Goal: Information Seeking & Learning: Learn about a topic

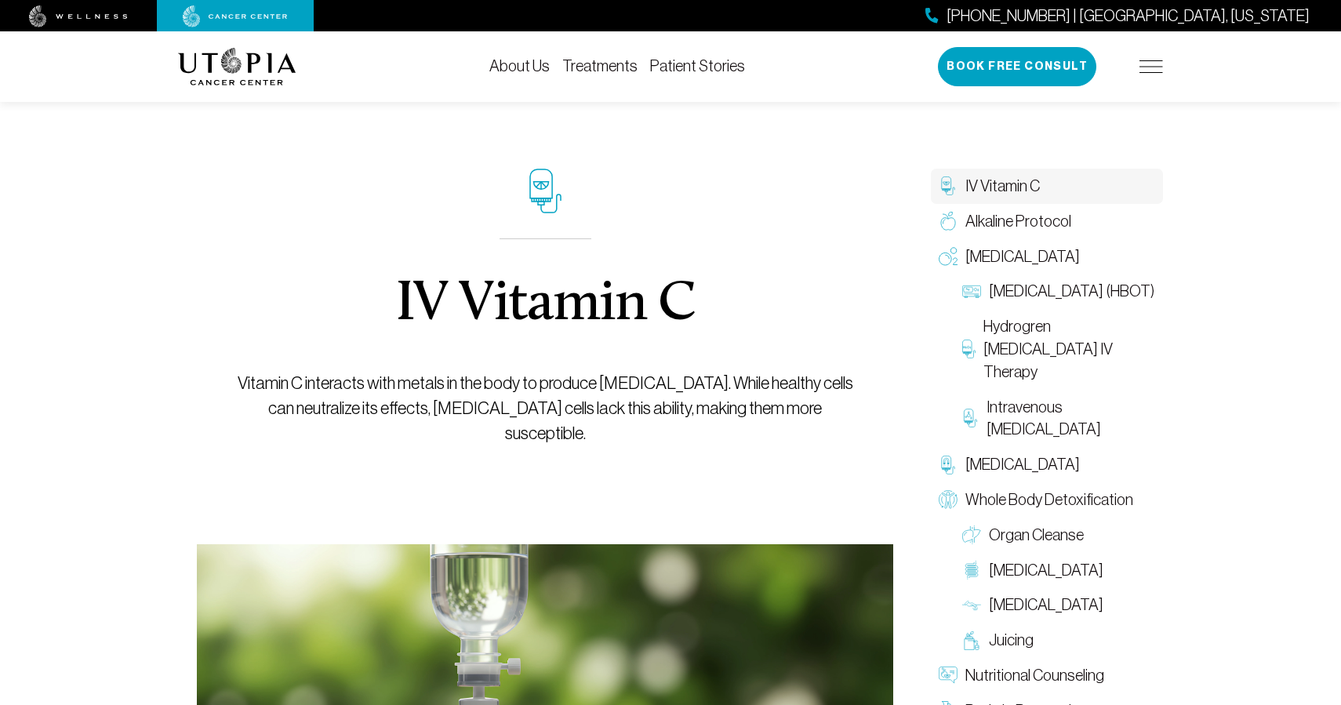
click at [606, 74] on link "Treatments" at bounding box center [599, 65] width 75 height 17
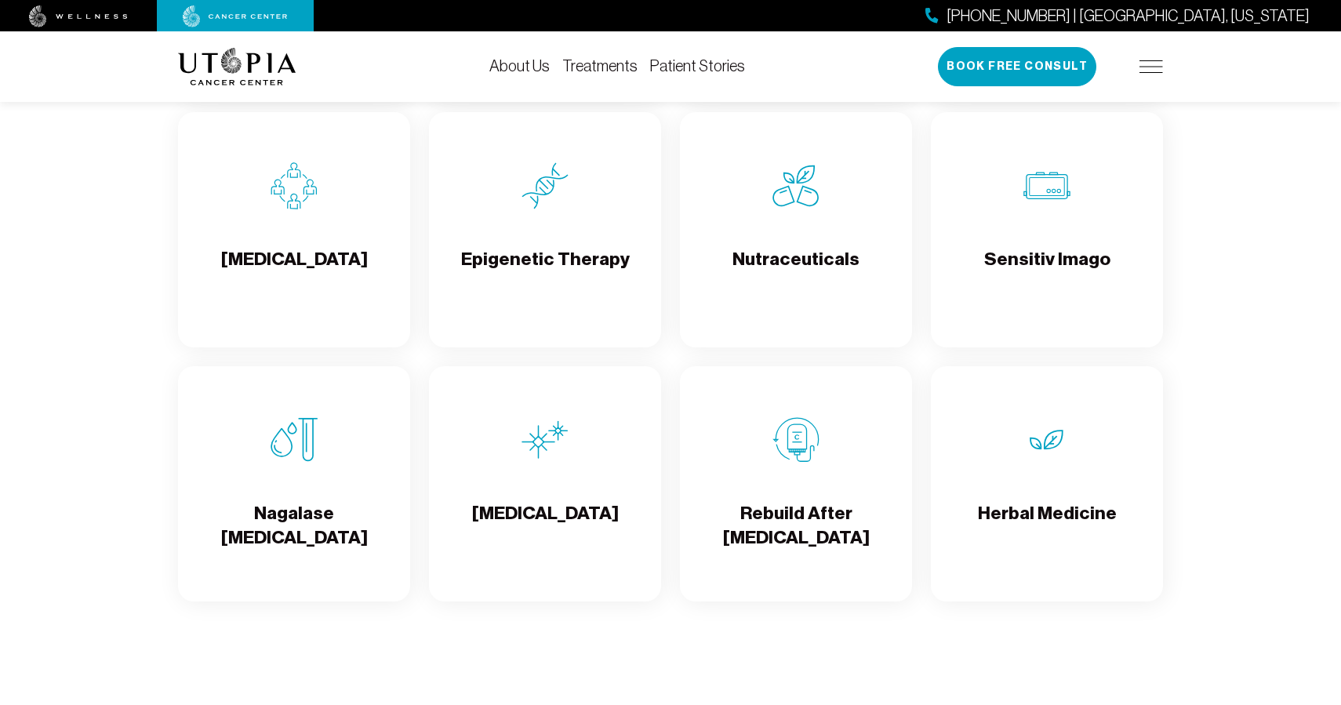
scroll to position [2623, 0]
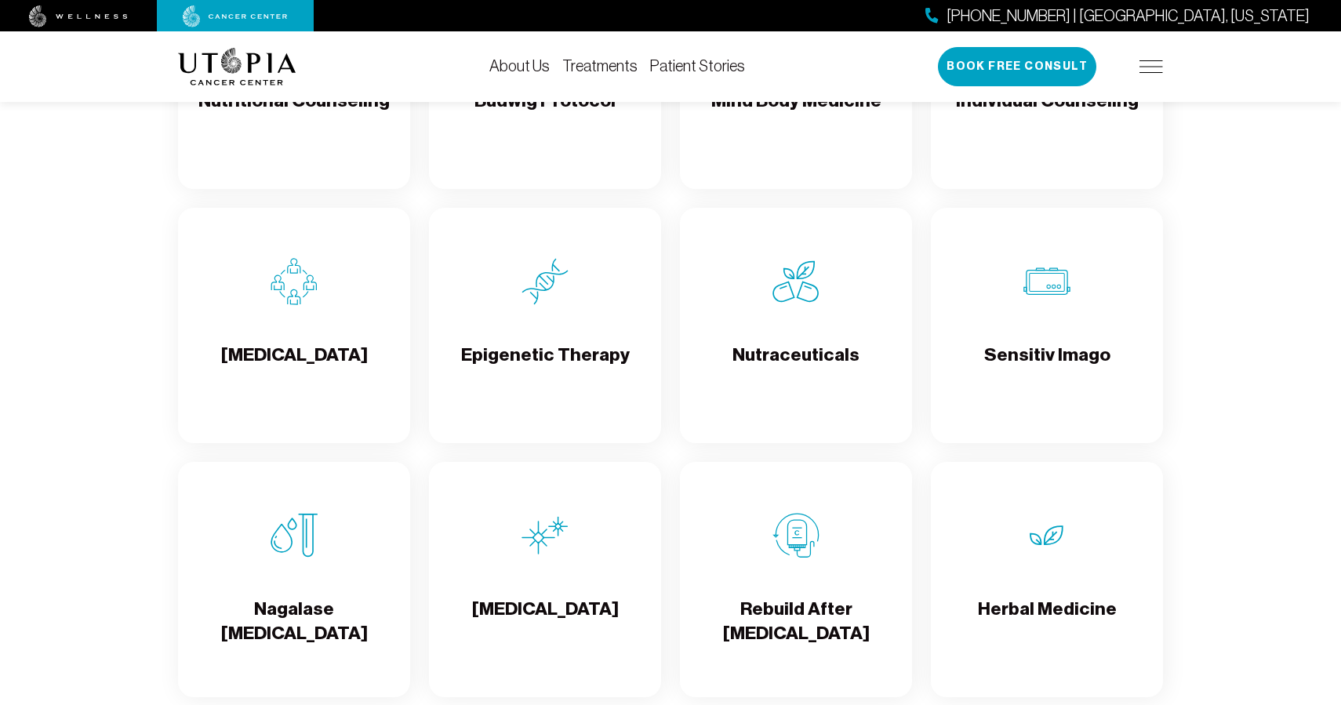
click at [792, 546] on img at bounding box center [795, 535] width 47 height 47
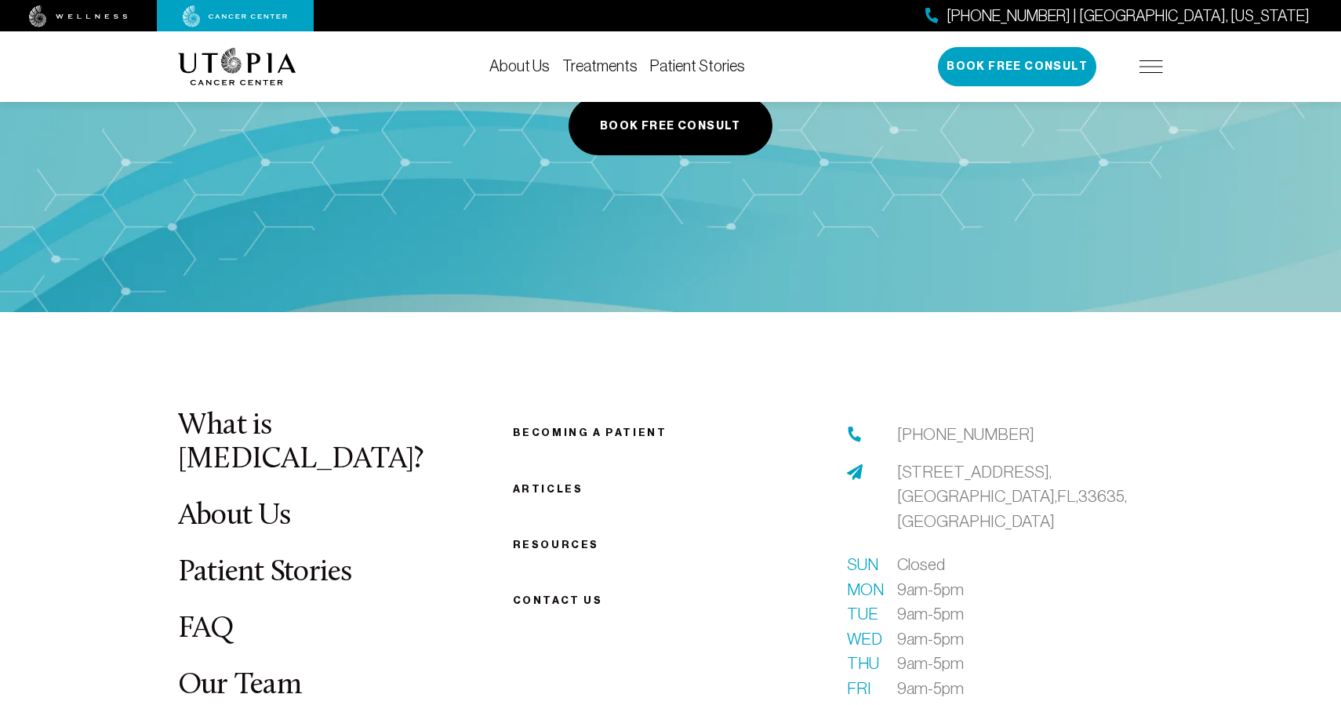
scroll to position [2673, 0]
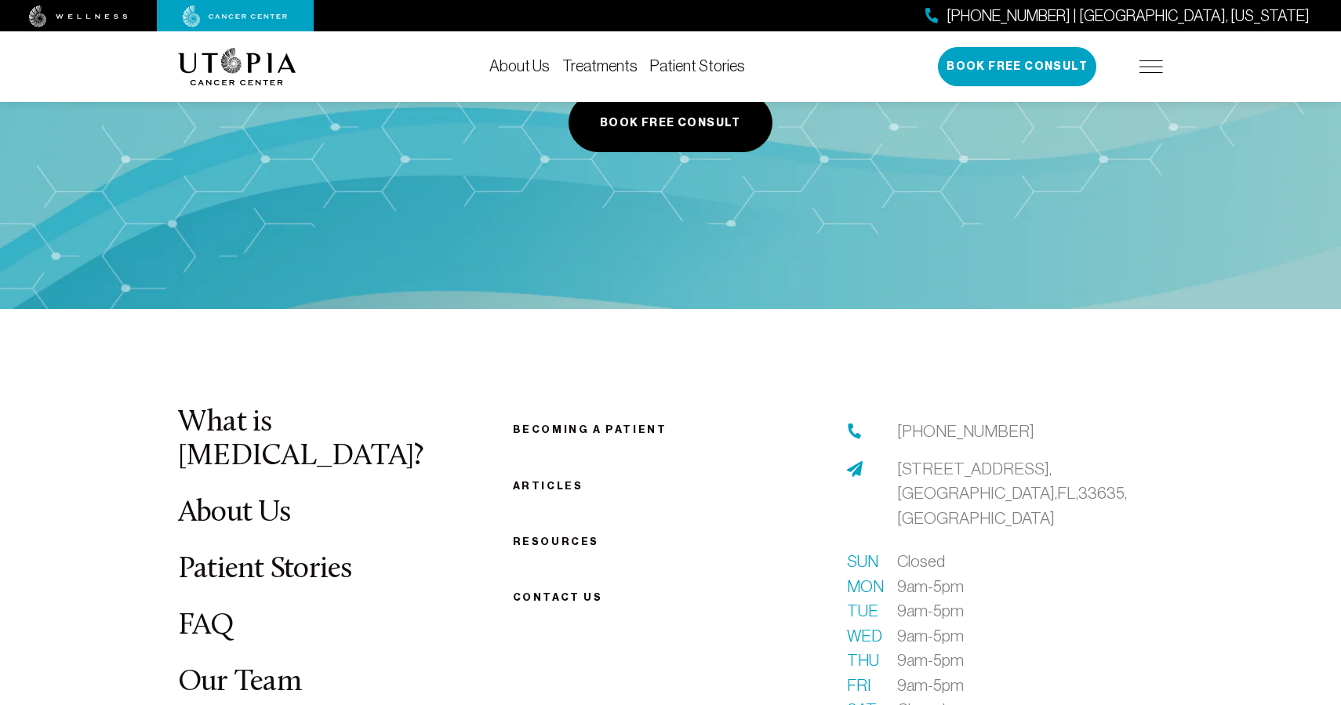
drag, startPoint x: 165, startPoint y: 56, endPoint x: 248, endPoint y: 69, distance: 83.3
click at [248, 69] on div "About Us Treatments Patient Stories [PHONE_NUMBER] | [GEOGRAPHIC_DATA], [US_STA…" at bounding box center [670, 66] width 1341 height 71
click at [248, 69] on img at bounding box center [237, 67] width 118 height 38
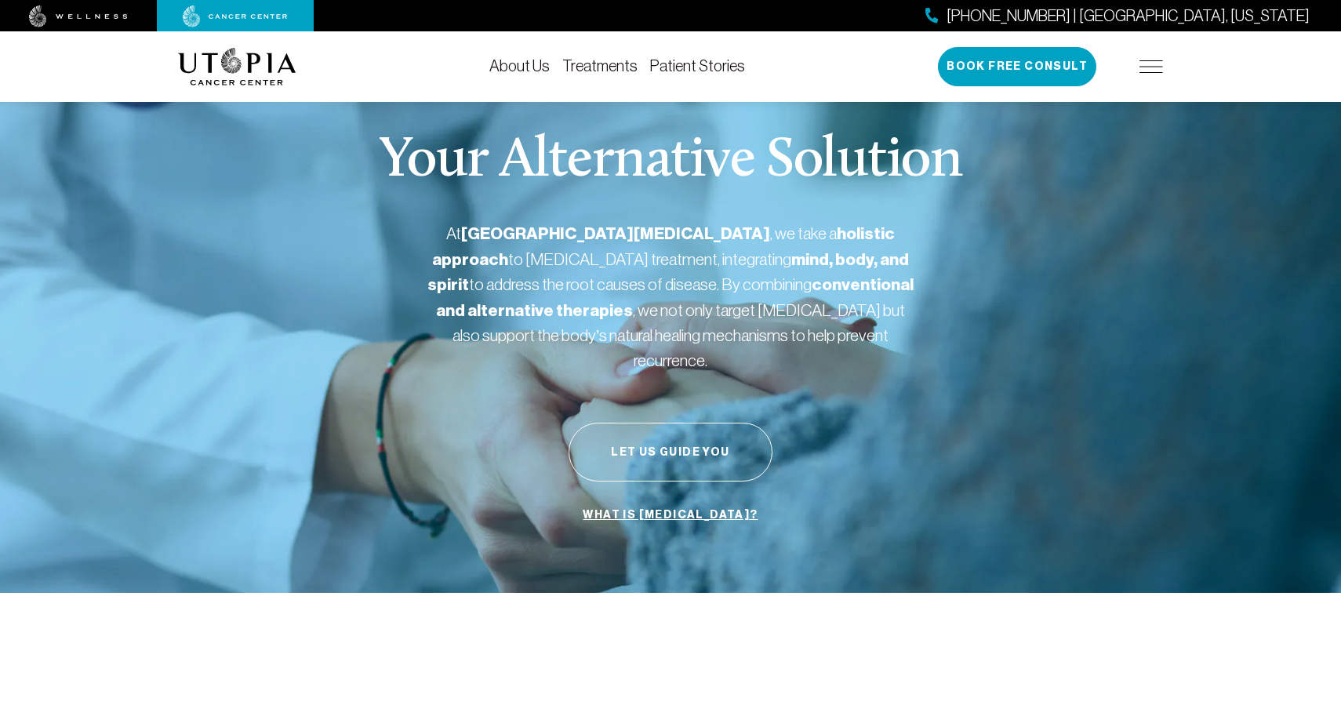
drag, startPoint x: 310, startPoint y: 75, endPoint x: 218, endPoint y: 64, distance: 92.4
click at [218, 65] on div "About Us Treatments Patient Stories [PHONE_NUMBER] | [GEOGRAPHIC_DATA], [US_STA…" at bounding box center [670, 66] width 985 height 71
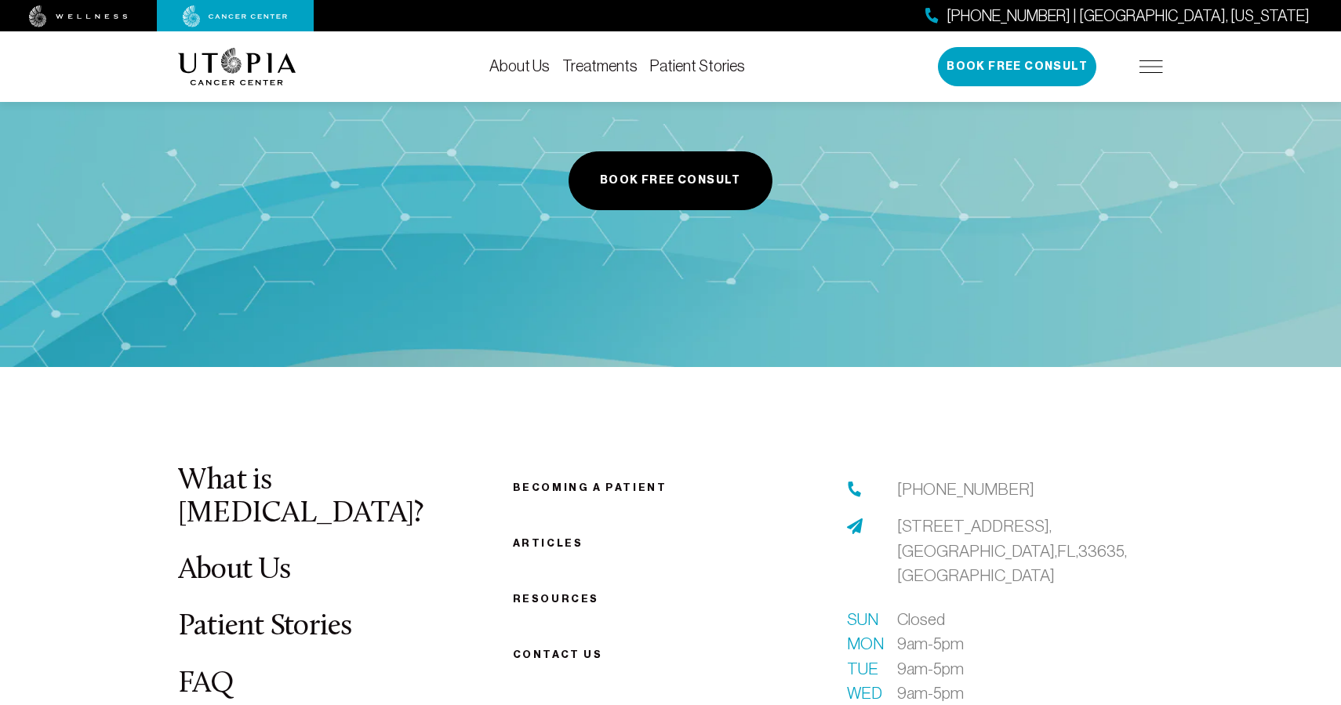
scroll to position [5798, 0]
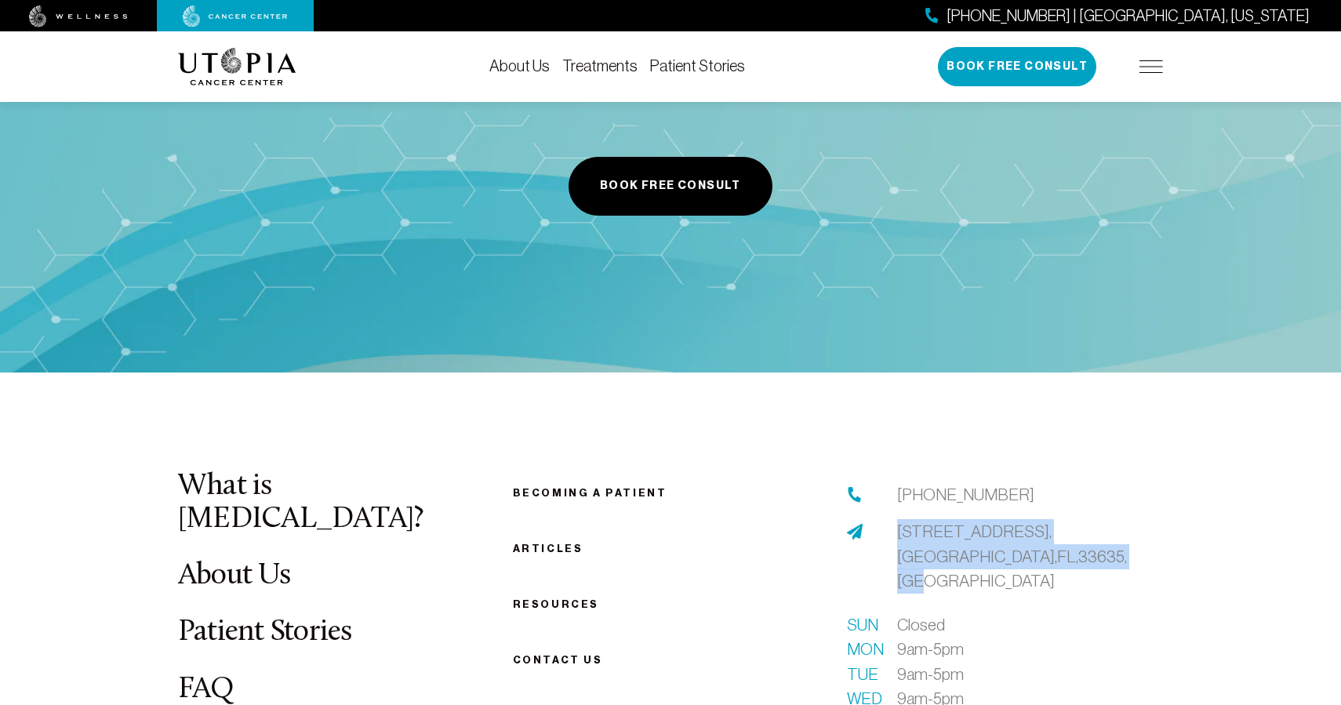
drag, startPoint x: 893, startPoint y: 393, endPoint x: 1005, endPoint y: 422, distance: 115.8
click at [1005, 519] on div "[STREET_ADDRESS]" at bounding box center [1005, 556] width 316 height 74
copy span "[STREET_ADDRESS]"
